Goal: Task Accomplishment & Management: Use online tool/utility

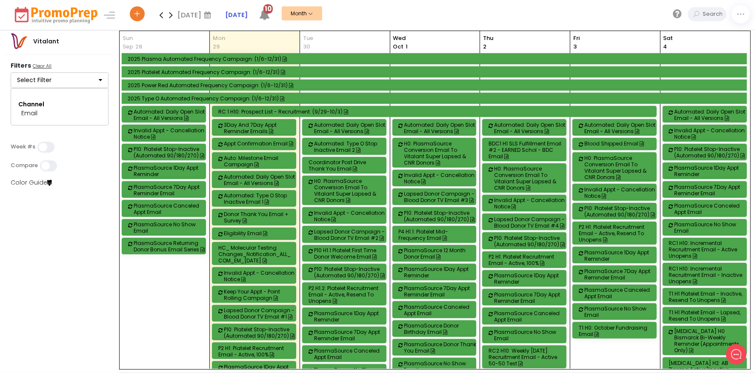
click at [97, 83] on button "Select Filter" at bounding box center [60, 80] width 98 height 16
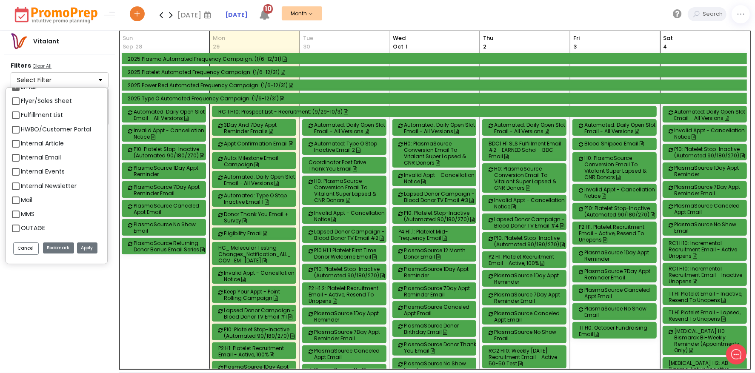
scroll to position [851, 0]
click at [21, 130] on label "Email" at bounding box center [29, 129] width 16 height 9
click at [21, 129] on input "Email" at bounding box center [24, 126] width 6 height 6
checkbox input "false"
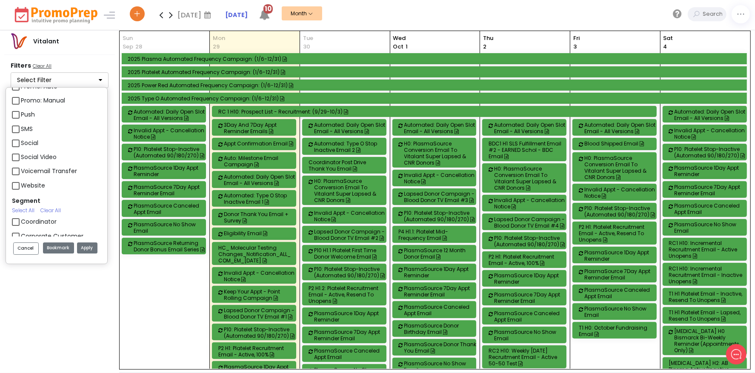
click at [21, 116] on label "Push" at bounding box center [28, 114] width 14 height 9
click at [21, 114] on input "Push" at bounding box center [24, 112] width 6 height 6
checkbox input "true"
click at [21, 131] on label "SMS" at bounding box center [27, 129] width 12 height 9
click at [21, 129] on input "SMS" at bounding box center [24, 126] width 6 height 6
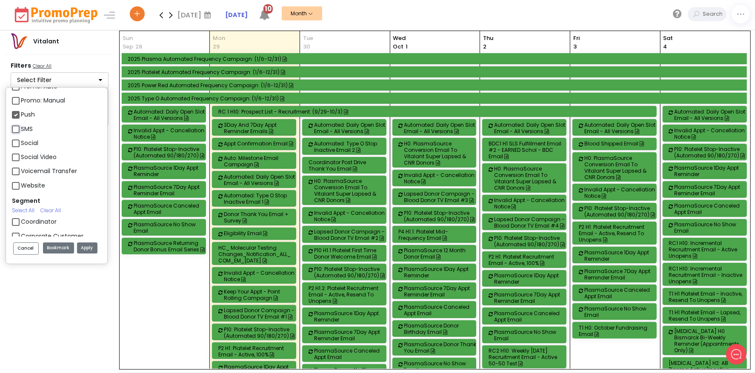
checkbox input "true"
click at [82, 250] on button "Apply" at bounding box center [87, 248] width 20 height 11
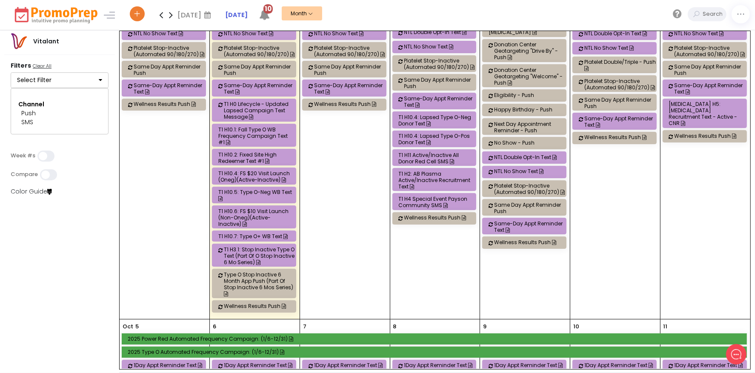
scroll to position [213, 0]
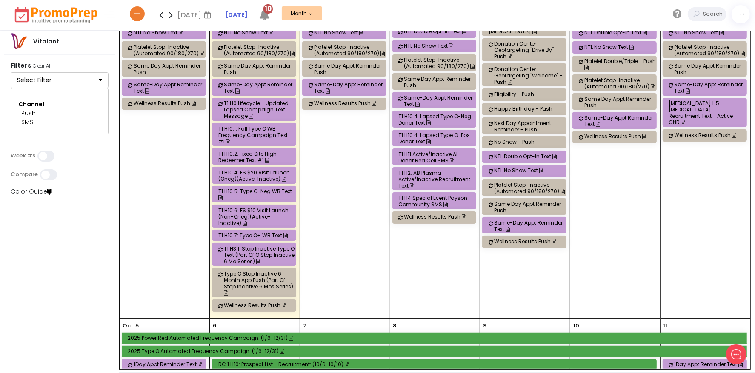
click at [421, 155] on div "T1 H11 Active/Inactive All Donor Red Cell SMS" at bounding box center [436, 157] width 74 height 13
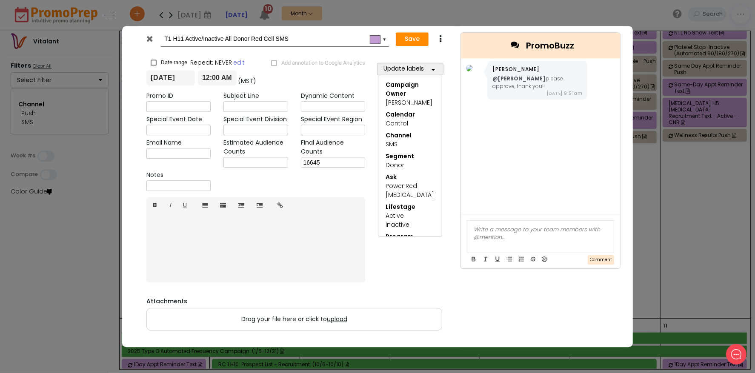
click at [152, 38] on icon at bounding box center [150, 38] width 6 height 9
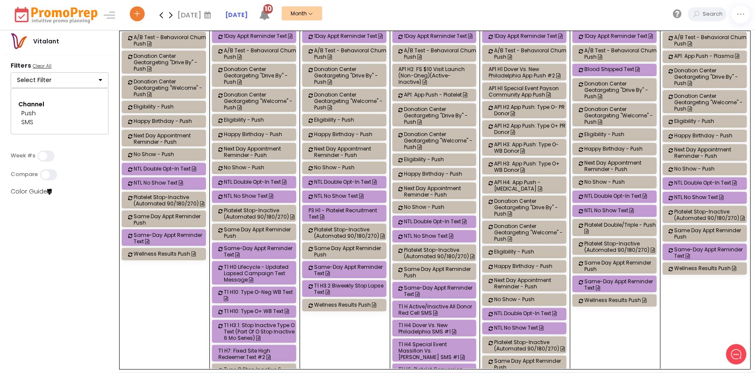
scroll to position [553, 0]
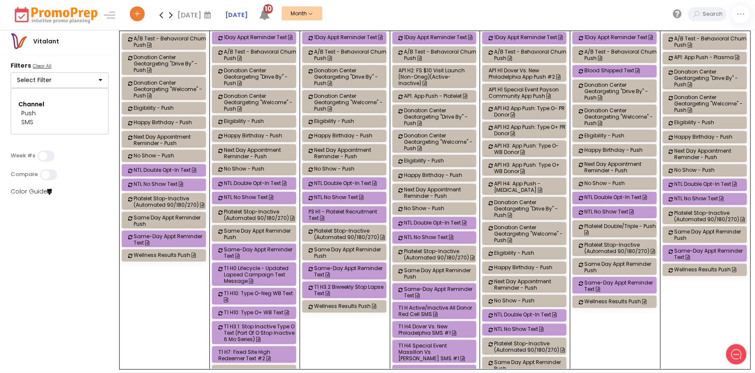
click at [537, 162] on div "AP1 H3: App Push: Type O+ WB Donor" at bounding box center [531, 168] width 74 height 13
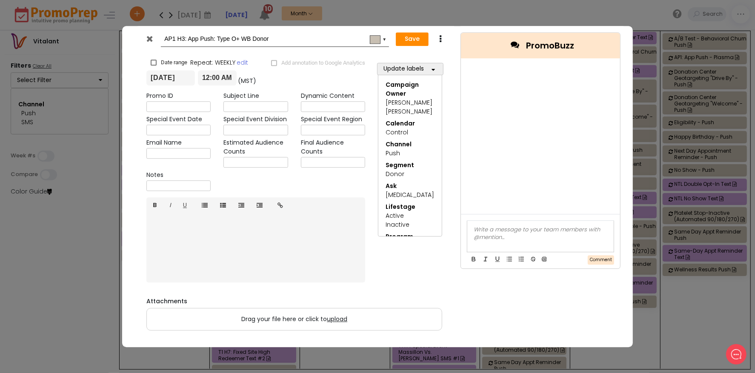
click at [153, 37] on icon at bounding box center [150, 38] width 6 height 9
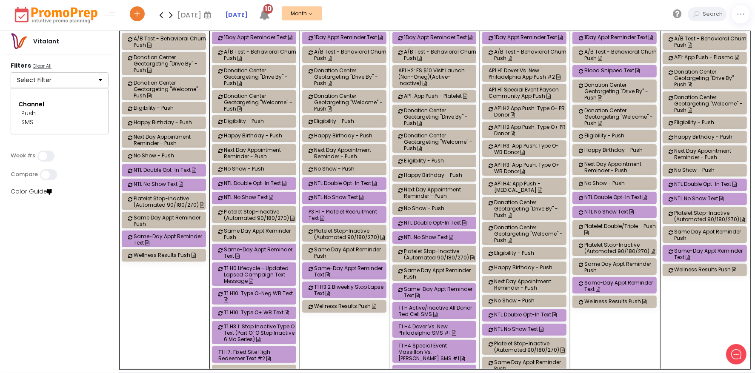
click at [538, 162] on div "AP1 H3: App Push: Type O+ WB Donor" at bounding box center [531, 168] width 74 height 13
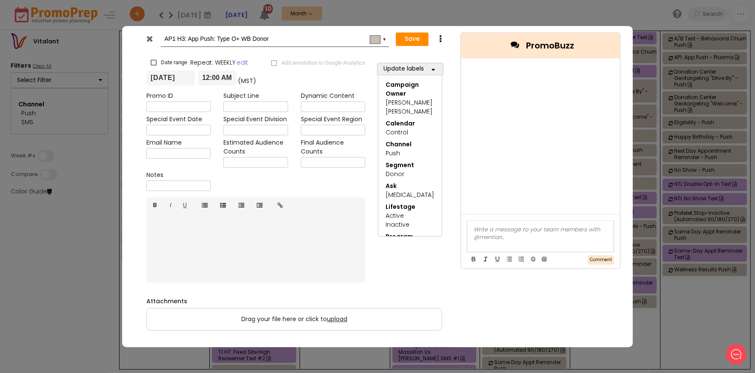
click at [151, 39] on icon at bounding box center [150, 38] width 6 height 9
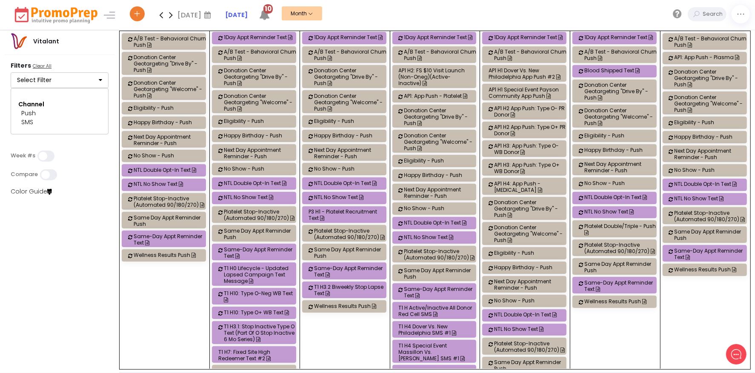
click at [529, 180] on div "AP1 H4: App Push - [MEDICAL_DATA]" at bounding box center [531, 186] width 74 height 13
